Goal: Task Accomplishment & Management: Complete application form

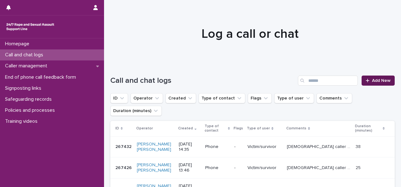
click at [373, 83] on span "Add New" at bounding box center [381, 80] width 19 height 4
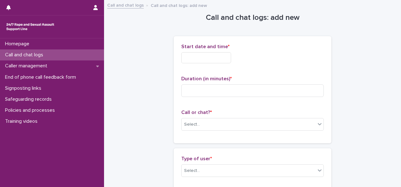
click at [228, 52] on input "text" at bounding box center [206, 57] width 50 height 11
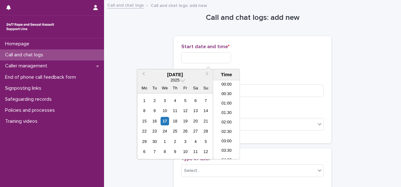
scroll to position [258, 0]
click at [165, 118] on div "17" at bounding box center [164, 121] width 9 height 9
click at [224, 112] on li "15:00" at bounding box center [226, 110] width 27 height 9
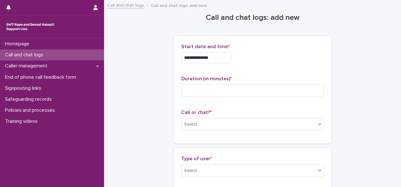
type input "**********"
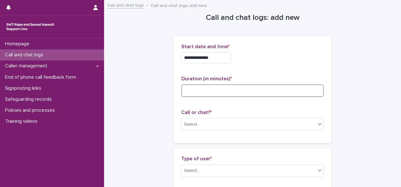
click at [200, 92] on input at bounding box center [252, 90] width 142 height 13
type input "*****"
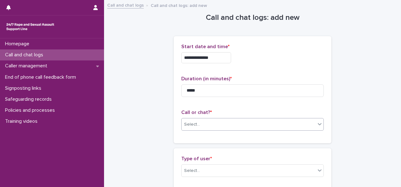
click at [195, 125] on div "Select..." at bounding box center [192, 124] width 16 height 7
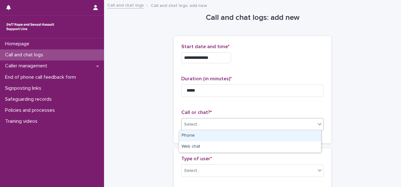
click at [191, 135] on div "Phone" at bounding box center [250, 135] width 142 height 11
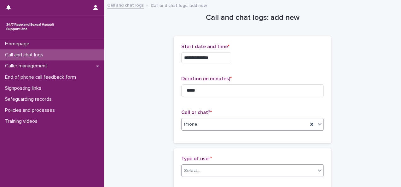
click at [186, 172] on div "Select..." at bounding box center [192, 171] width 16 height 7
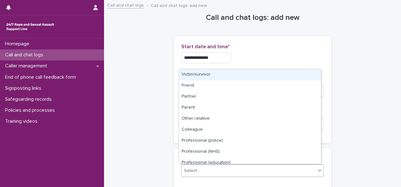
click at [193, 75] on div "Victim/survivor" at bounding box center [250, 74] width 142 height 11
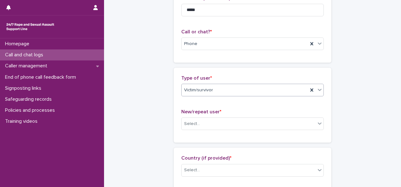
scroll to position [90, 0]
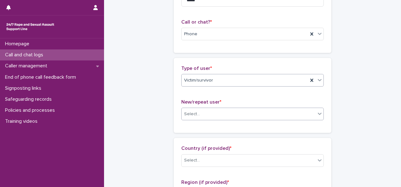
click at [234, 115] on div "Select..." at bounding box center [249, 114] width 134 height 10
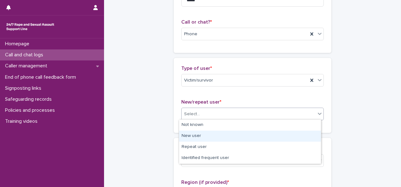
click at [186, 136] on div "New user" at bounding box center [250, 136] width 142 height 11
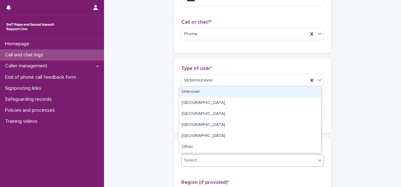
click at [188, 159] on div "Select..." at bounding box center [192, 160] width 16 height 7
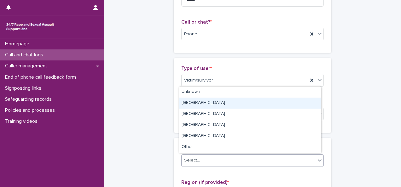
click at [198, 102] on div "[GEOGRAPHIC_DATA]" at bounding box center [250, 103] width 142 height 11
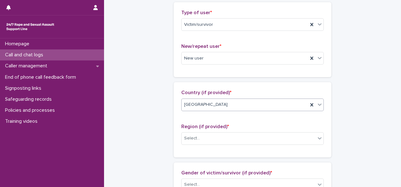
scroll to position [180, 0]
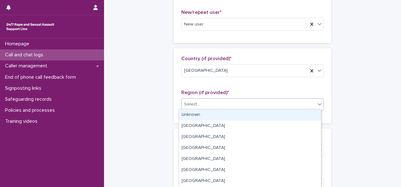
click at [233, 99] on div "Select..." at bounding box center [249, 104] width 134 height 10
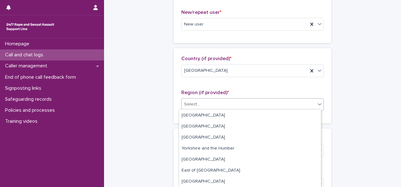
scroll to position [0, 0]
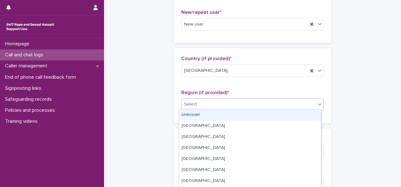
click at [183, 119] on div "Unknown" at bounding box center [250, 115] width 142 height 11
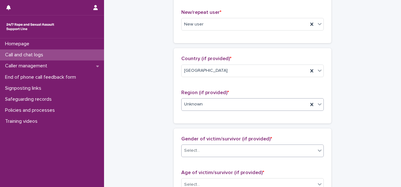
click at [192, 148] on div "Select..." at bounding box center [192, 150] width 16 height 7
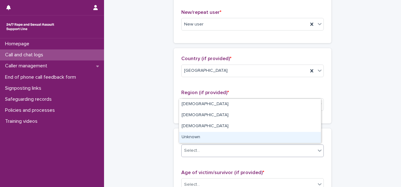
click at [185, 138] on div "Unknown" at bounding box center [250, 137] width 142 height 11
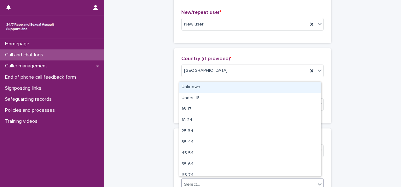
click at [187, 183] on div "Select..." at bounding box center [192, 185] width 16 height 7
click at [237, 90] on div "Unknown" at bounding box center [250, 87] width 142 height 11
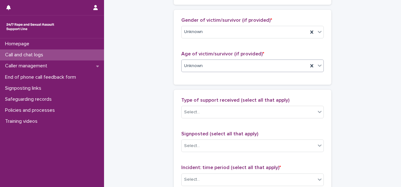
scroll to position [300, 0]
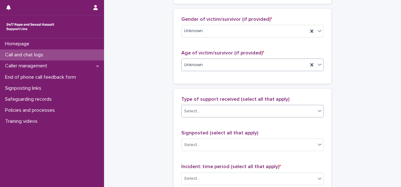
click at [209, 112] on div "Select..." at bounding box center [249, 111] width 134 height 10
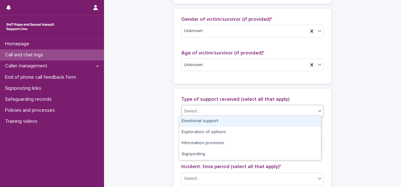
click at [197, 124] on div "Emotional support" at bounding box center [250, 121] width 142 height 11
click at [320, 108] on icon at bounding box center [319, 111] width 6 height 6
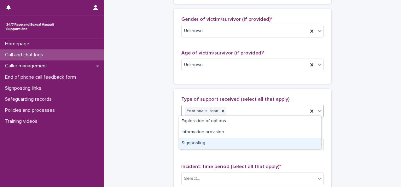
click at [200, 144] on div "Signposting" at bounding box center [250, 143] width 142 height 11
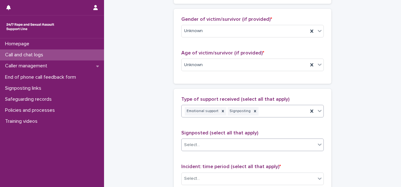
click at [201, 144] on div "Select..." at bounding box center [249, 145] width 134 height 10
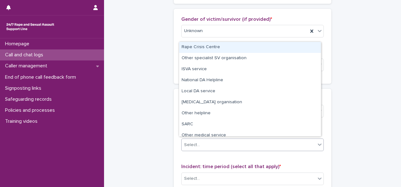
click at [199, 47] on div "Rape Crisis Centre" at bounding box center [250, 47] width 142 height 11
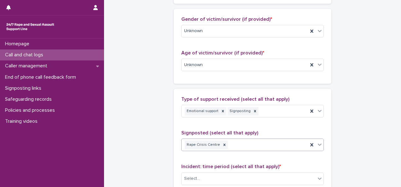
click at [319, 142] on icon at bounding box center [319, 145] width 6 height 6
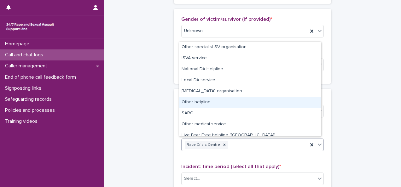
scroll to position [27, 0]
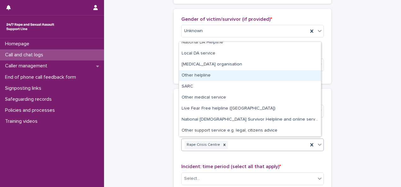
click at [205, 74] on div "Other helpline" at bounding box center [250, 75] width 142 height 11
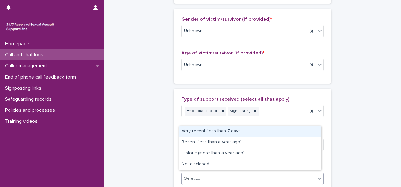
click at [200, 176] on input "text" at bounding box center [200, 178] width 1 height 5
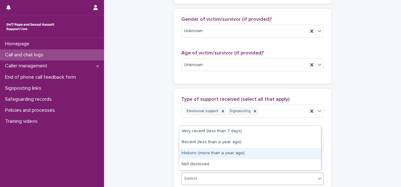
click at [204, 151] on div "Historic (more than a year ago)" at bounding box center [250, 153] width 142 height 11
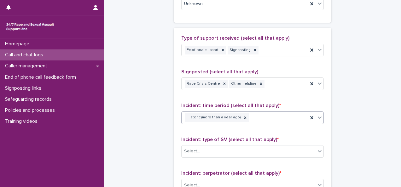
scroll to position [380, 0]
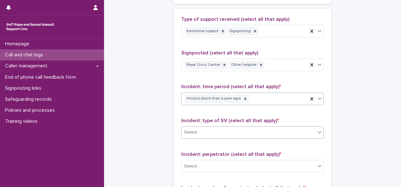
click at [201, 134] on div "Select..." at bounding box center [249, 132] width 134 height 10
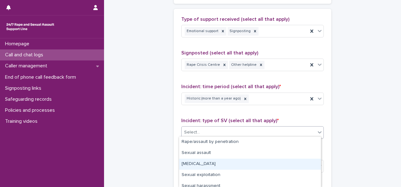
click at [209, 161] on div "[MEDICAL_DATA]" at bounding box center [250, 164] width 142 height 11
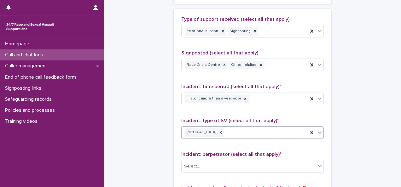
click at [317, 133] on div at bounding box center [320, 132] width 8 height 11
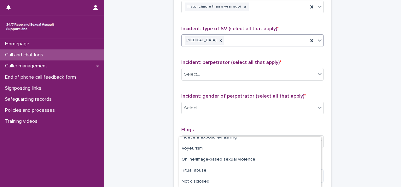
scroll to position [473, 0]
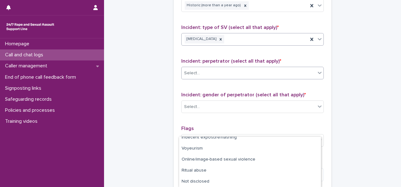
click at [200, 70] on div "Select..." at bounding box center [249, 73] width 134 height 10
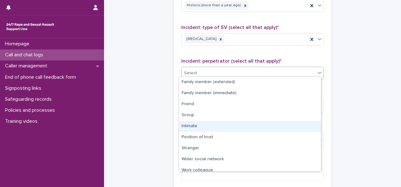
scroll to position [27, 0]
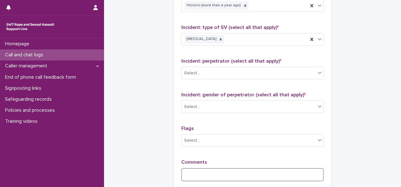
click at [245, 174] on textarea at bounding box center [252, 174] width 142 height 13
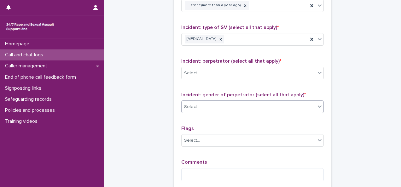
click at [233, 105] on div "Select..." at bounding box center [249, 107] width 134 height 10
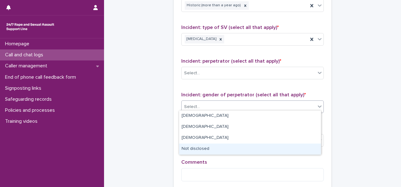
click at [200, 149] on div "Not disclosed" at bounding box center [250, 149] width 142 height 11
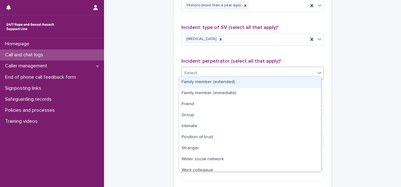
click at [246, 68] on div "Select..." at bounding box center [249, 73] width 134 height 10
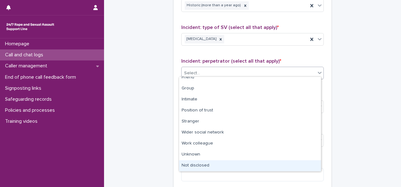
click at [219, 166] on div "Not disclosed" at bounding box center [250, 165] width 142 height 11
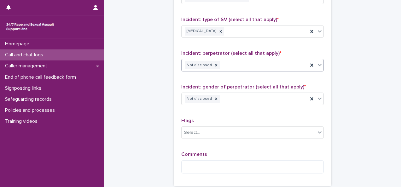
scroll to position [482, 0]
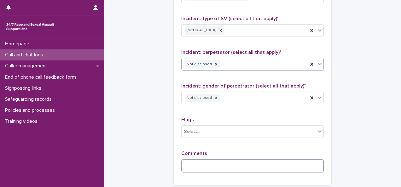
click at [201, 159] on textarea at bounding box center [252, 165] width 142 height 13
type textarea "*"
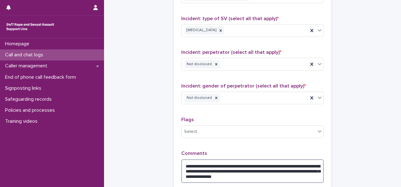
click at [299, 170] on textarea "**********" at bounding box center [252, 171] width 142 height 24
click at [271, 175] on textarea "**********" at bounding box center [252, 173] width 142 height 29
click at [216, 180] on textarea "**********" at bounding box center [252, 173] width 142 height 29
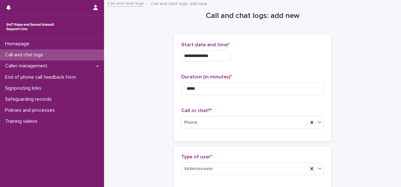
scroll to position [0, 0]
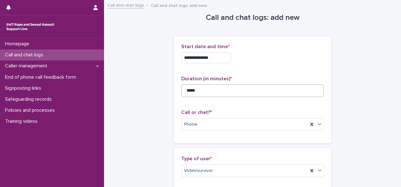
type textarea "**********"
click at [224, 90] on input "*****" at bounding box center [252, 90] width 142 height 13
type input "*"
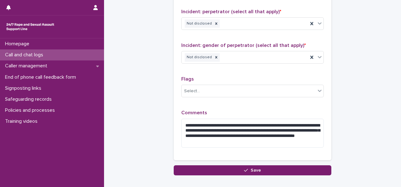
scroll to position [524, 0]
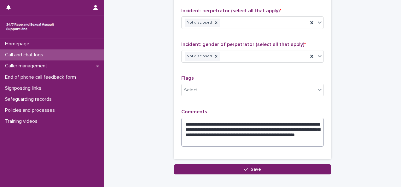
type input "**"
click at [309, 120] on textarea "**********" at bounding box center [252, 132] width 142 height 29
click at [238, 126] on textarea "**********" at bounding box center [252, 132] width 142 height 29
click at [275, 127] on textarea "**********" at bounding box center [252, 132] width 142 height 29
click at [293, 129] on textarea "**********" at bounding box center [252, 132] width 142 height 29
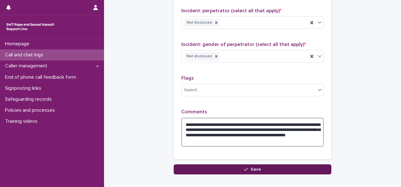
type textarea "**********"
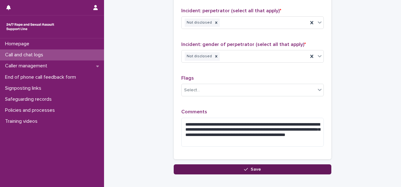
click at [251, 168] on span "Save" at bounding box center [256, 169] width 10 height 4
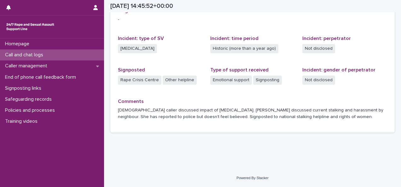
scroll to position [154, 0]
click at [48, 53] on p "Call and chat logs" at bounding box center [26, 55] width 46 height 6
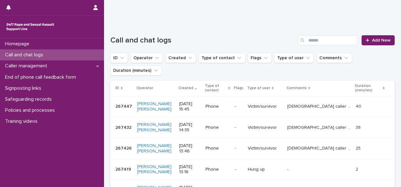
scroll to position [29, 0]
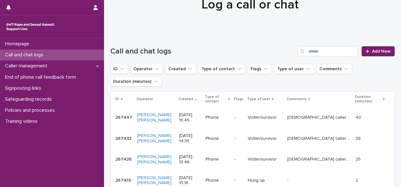
click at [55, 53] on div "Call and chat logs" at bounding box center [52, 54] width 104 height 11
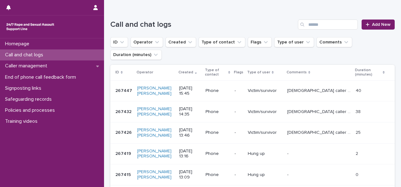
scroll to position [54, 0]
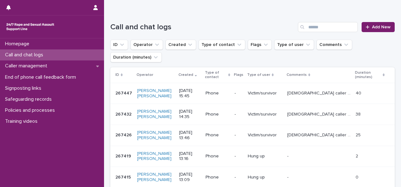
click at [41, 51] on div "Call and chat logs" at bounding box center [52, 54] width 104 height 11
click at [96, 6] on icon "button" at bounding box center [95, 7] width 4 height 5
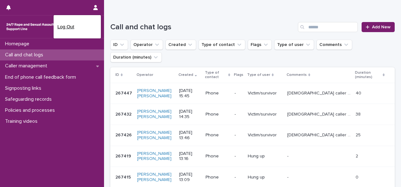
click at [66, 26] on p "Log Out" at bounding box center [77, 26] width 40 height 11
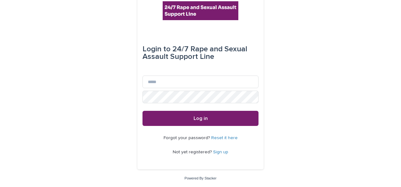
scroll to position [14, 0]
